Goal: Check status: Check status

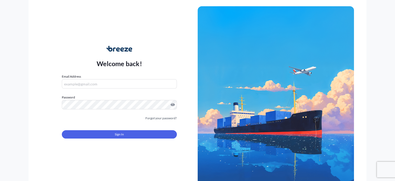
click at [112, 82] on input "Email Address" at bounding box center [119, 83] width 115 height 9
type input "[PERSON_NAME][EMAIL_ADDRESS][DOMAIN_NAME]"
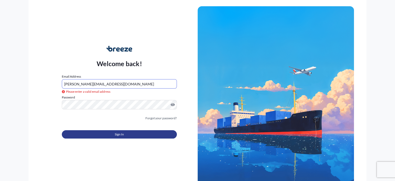
click at [118, 134] on span "Sign In" at bounding box center [119, 133] width 9 height 5
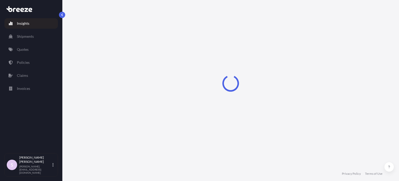
select select "2025"
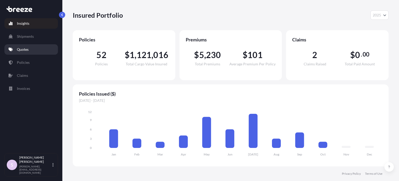
click at [29, 48] on link "Quotes" at bounding box center [31, 49] width 54 height 10
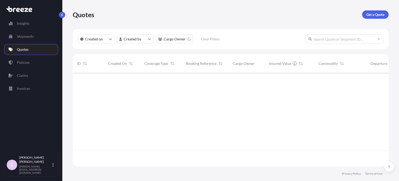
scroll to position [4, 4]
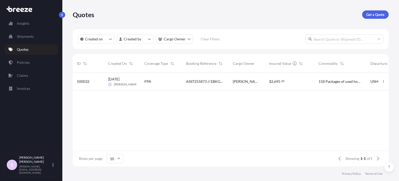
click at [347, 39] on input "text" at bounding box center [344, 38] width 78 height 9
paste input "500032"
type input "500032"
click at [254, 82] on span "[PERSON_NAME]" at bounding box center [247, 81] width 28 height 5
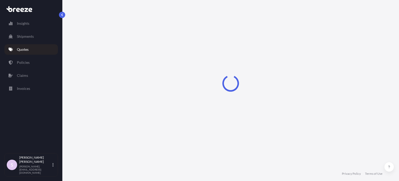
select select "Sea"
select select "2"
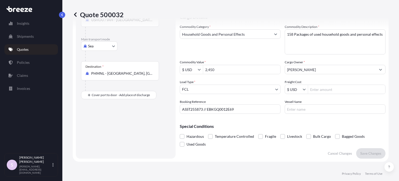
scroll to position [78, 0]
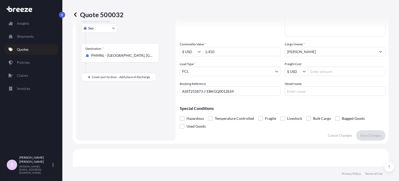
click at [241, 94] on input "ASST255873 // EBKGQ0012E69" at bounding box center [230, 90] width 101 height 9
paste input "TXGU4334642"
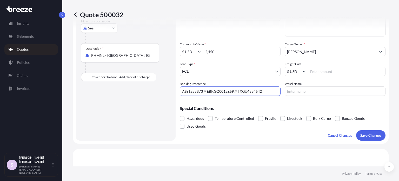
type input "ASST255873 // EBKGQ0012E69 // TXGU4334642"
click at [261, 102] on div "Special Conditions Hazardous Temperature Controlled Fragile Livestock Bulk Carg…" at bounding box center [283, 115] width 206 height 30
click at [362, 138] on button "Save Changes" at bounding box center [370, 135] width 29 height 10
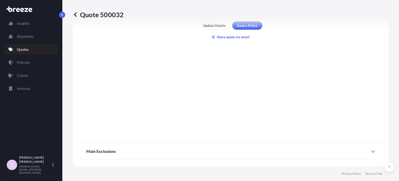
select select "Sea"
select select "2"
type input "$ USD"
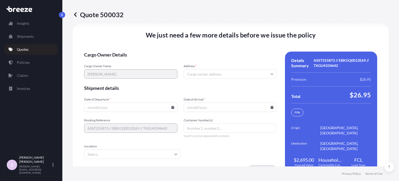
scroll to position [812, 0]
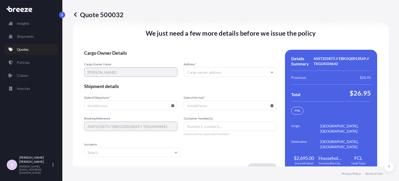
click at [195, 69] on input "Address *" at bounding box center [230, 71] width 93 height 9
paste input "[STREET_ADDRESS][US_STATE]"
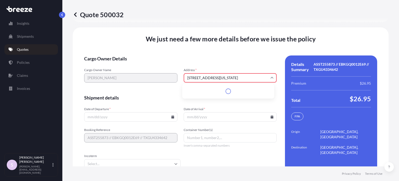
scroll to position [818, 0]
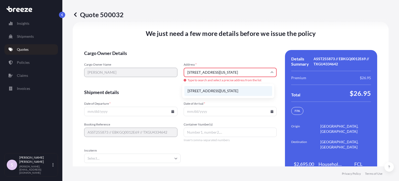
click at [220, 90] on li "[STREET_ADDRESS][US_STATE]" at bounding box center [228, 91] width 88 height 10
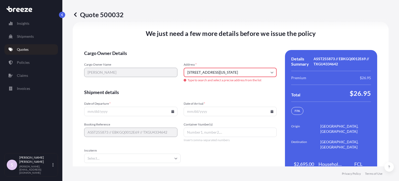
scroll to position [0, 0]
click at [128, 92] on span "Shipment details" at bounding box center [180, 92] width 192 height 6
type input "[STREET_ADDRESS]"
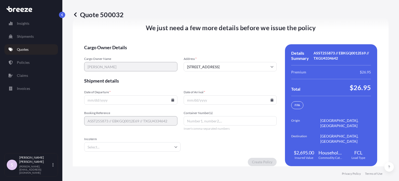
scroll to position [812, 0]
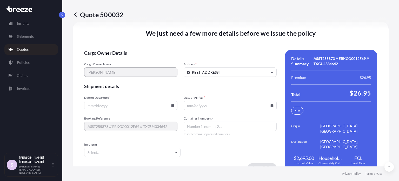
click at [126, 107] on input "Date of Departure *" at bounding box center [130, 105] width 93 height 9
click at [173, 105] on input "Date of Departure *" at bounding box center [130, 105] width 93 height 9
click at [172, 104] on icon at bounding box center [172, 105] width 3 height 3
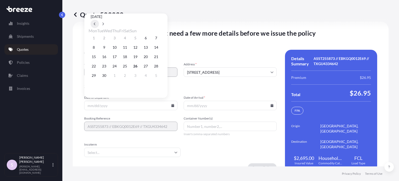
click at [95, 23] on icon at bounding box center [95, 24] width 2 height 3
click at [107, 20] on button at bounding box center [103, 24] width 8 height 8
click at [107, 46] on button "9" at bounding box center [104, 47] width 8 height 8
type input "[DATE]"
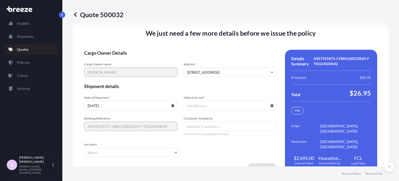
click at [209, 101] on input "Date of Arrival *" at bounding box center [230, 105] width 93 height 9
click at [271, 105] on icon at bounding box center [272, 105] width 3 height 3
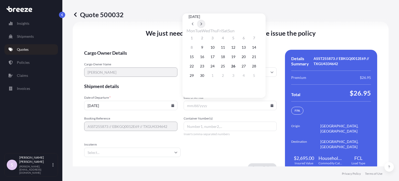
click at [205, 20] on button at bounding box center [201, 24] width 8 height 8
click at [227, 78] on button "30" at bounding box center [223, 75] width 8 height 8
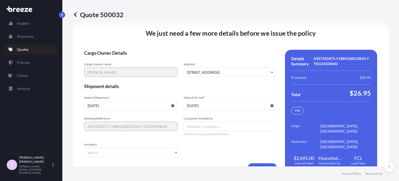
type input "[DATE]"
click at [169, 104] on input "[DATE]" at bounding box center [130, 105] width 93 height 9
click at [171, 104] on icon at bounding box center [172, 105] width 3 height 3
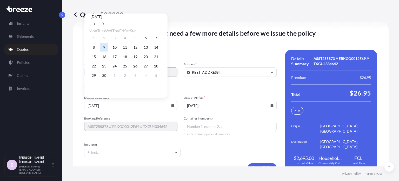
click at [106, 49] on button "9" at bounding box center [104, 47] width 8 height 8
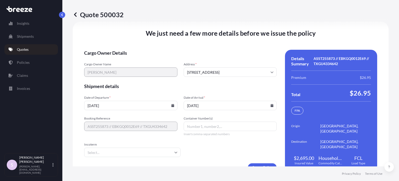
scroll to position [824, 0]
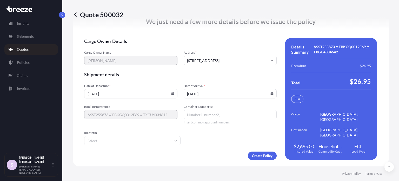
click at [203, 115] on input "Container Number(s)" at bounding box center [230, 114] width 93 height 9
paste input "TXGU4334642"
type input "TXGU4334642"
click at [210, 131] on form "Cargo Owner Details Cargo Owner Name [PERSON_NAME] Address * [STREET_ADDRESS] S…" at bounding box center [180, 99] width 192 height 122
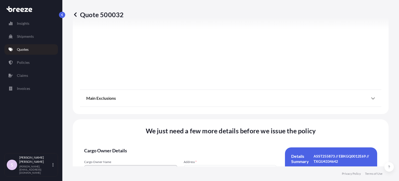
scroll to position [779, 0]
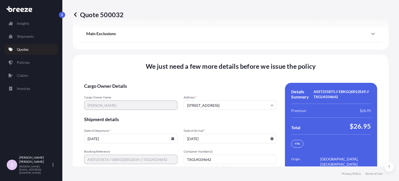
click at [118, 138] on input "[DATE]" at bounding box center [130, 138] width 93 height 9
click at [173, 139] on input "[DATE]" at bounding box center [130, 138] width 93 height 9
click at [173, 138] on input "[DATE]" at bounding box center [130, 138] width 93 height 9
click at [172, 138] on icon at bounding box center [172, 138] width 3 height 3
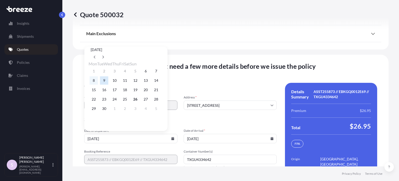
click at [95, 82] on button "8" at bounding box center [94, 80] width 8 height 8
type input "[DATE]"
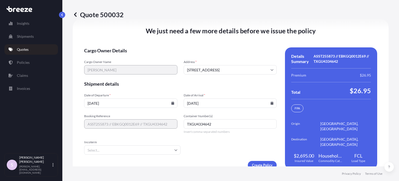
scroll to position [824, 0]
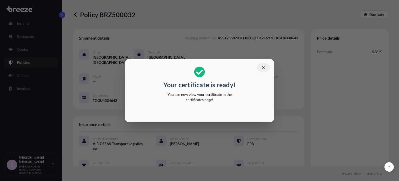
click at [263, 69] on button "button" at bounding box center [263, 67] width 13 height 8
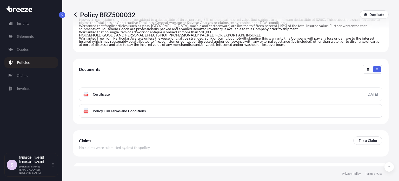
scroll to position [227, 0]
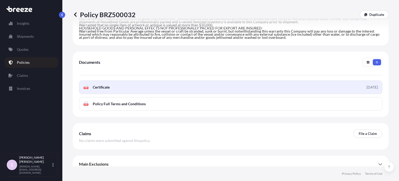
click at [104, 84] on span "Certificate" at bounding box center [101, 86] width 17 height 5
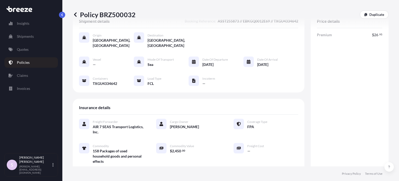
scroll to position [0, 0]
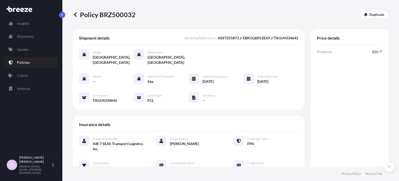
click at [324, 53] on span "Premium" at bounding box center [324, 51] width 15 height 5
click at [323, 53] on span "Premium" at bounding box center [324, 51] width 15 height 5
copy span "Premium"
click at [114, 16] on p "Policy BRZ500032" at bounding box center [104, 14] width 63 height 8
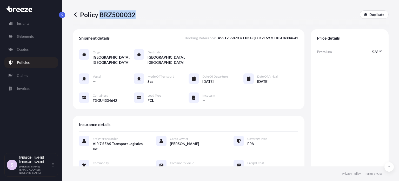
click at [114, 16] on p "Policy BRZ500032" at bounding box center [104, 14] width 63 height 8
copy p "BRZ500032"
